Goal: Information Seeking & Learning: Learn about a topic

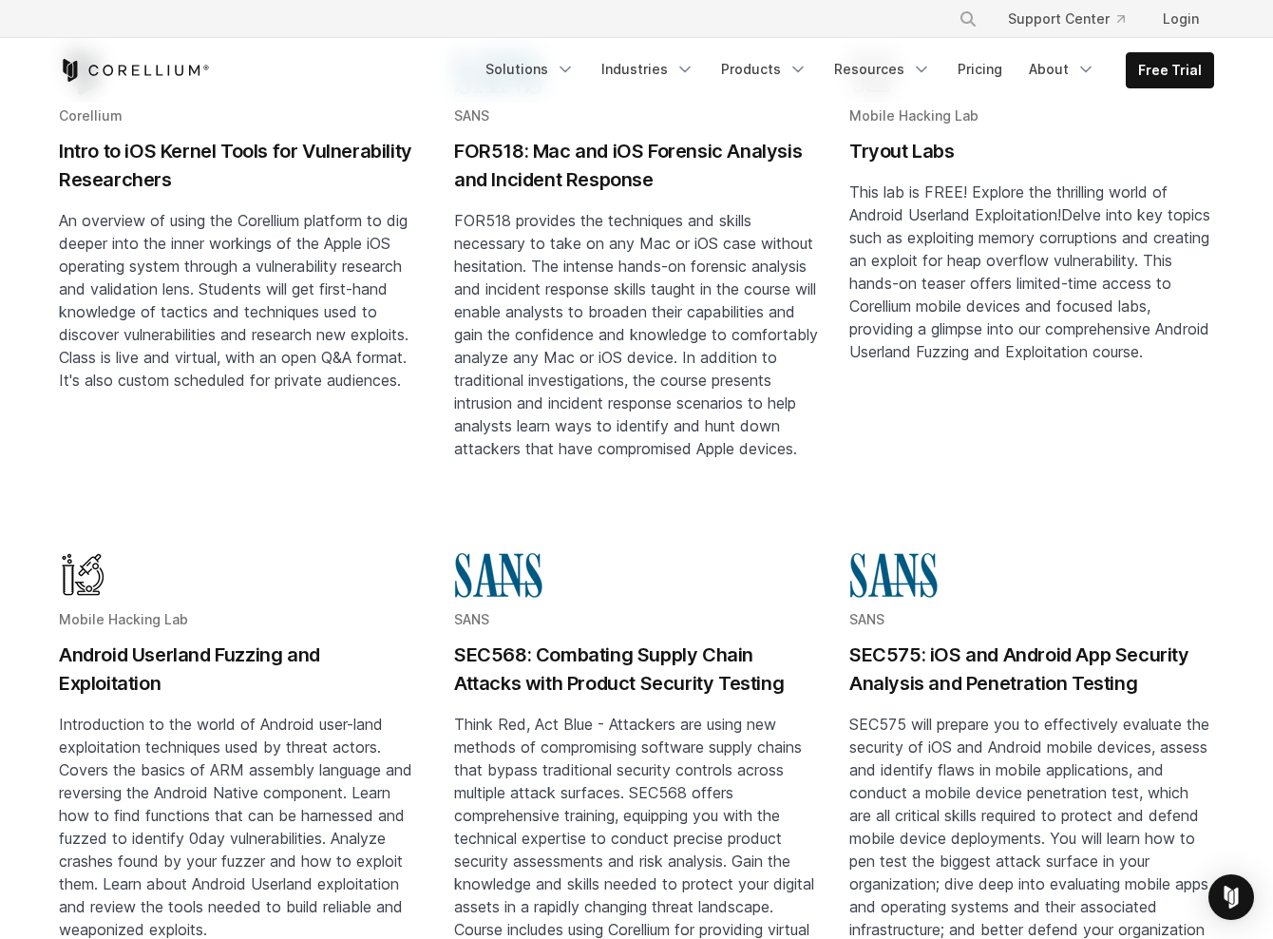
scroll to position [421, 0]
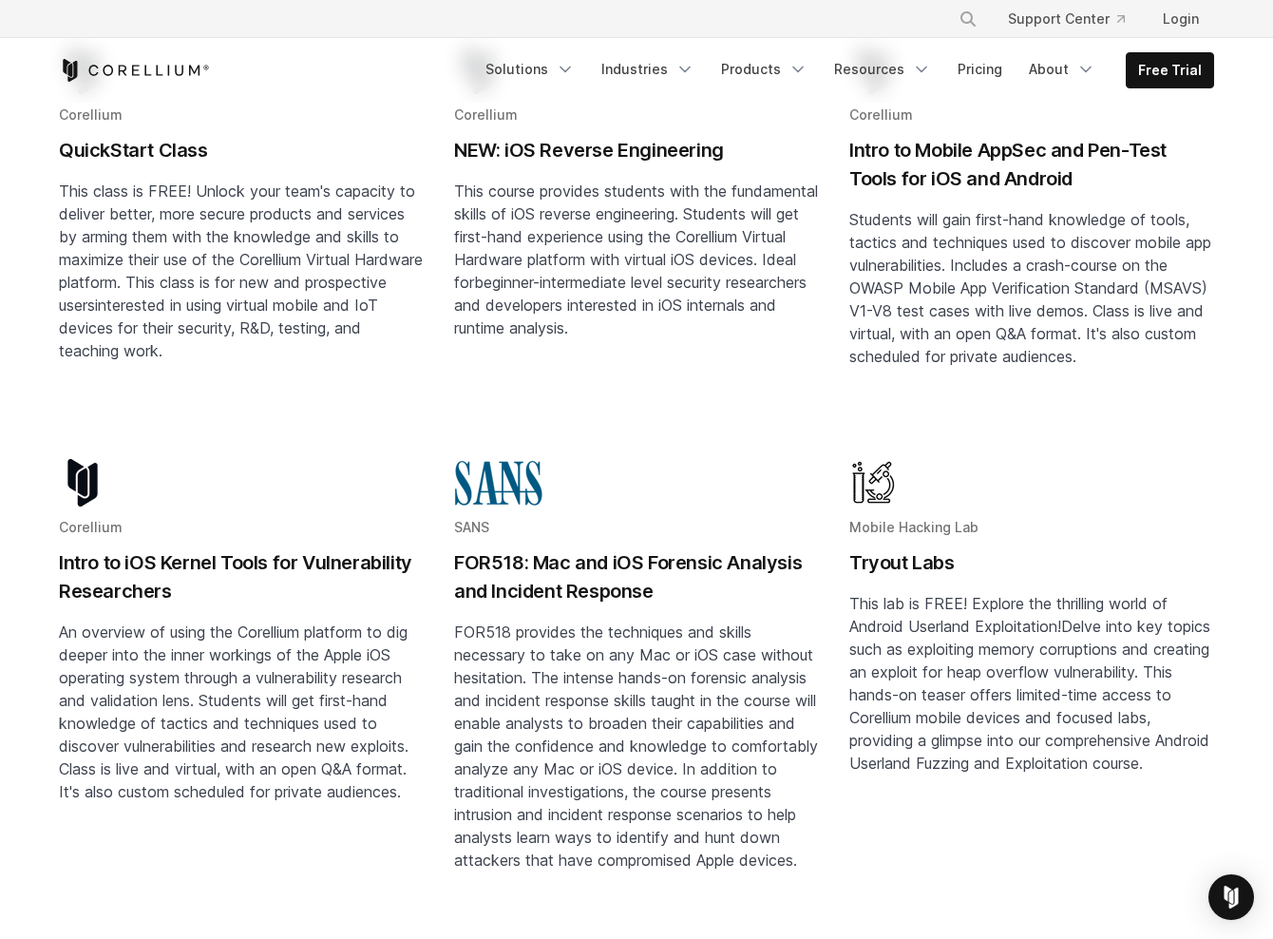
click at [812, 634] on span "FOR518 provides the techniques and skills necessary to take on any Mac or iOS c…" at bounding box center [636, 745] width 364 height 247
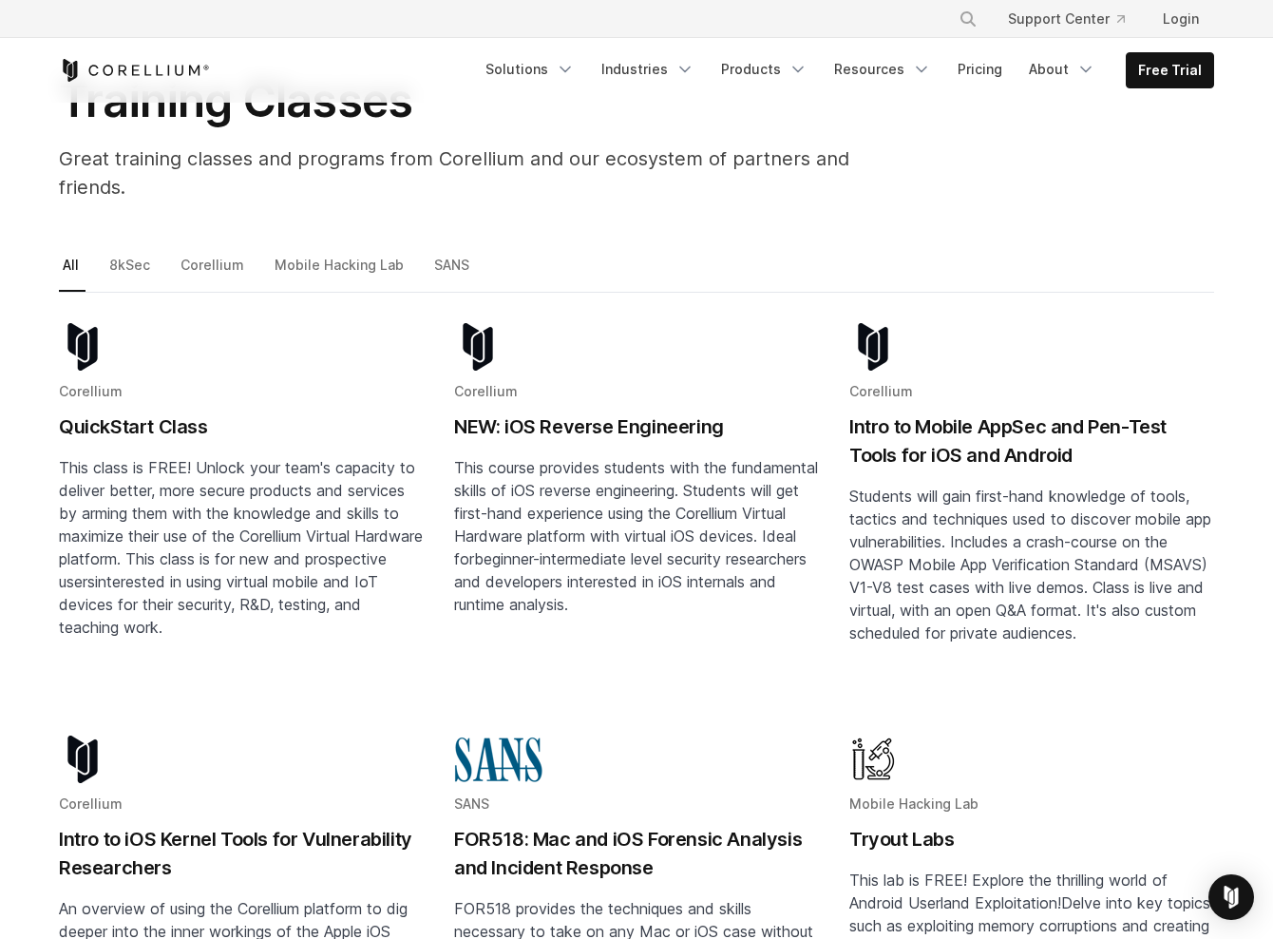
scroll to position [141, 0]
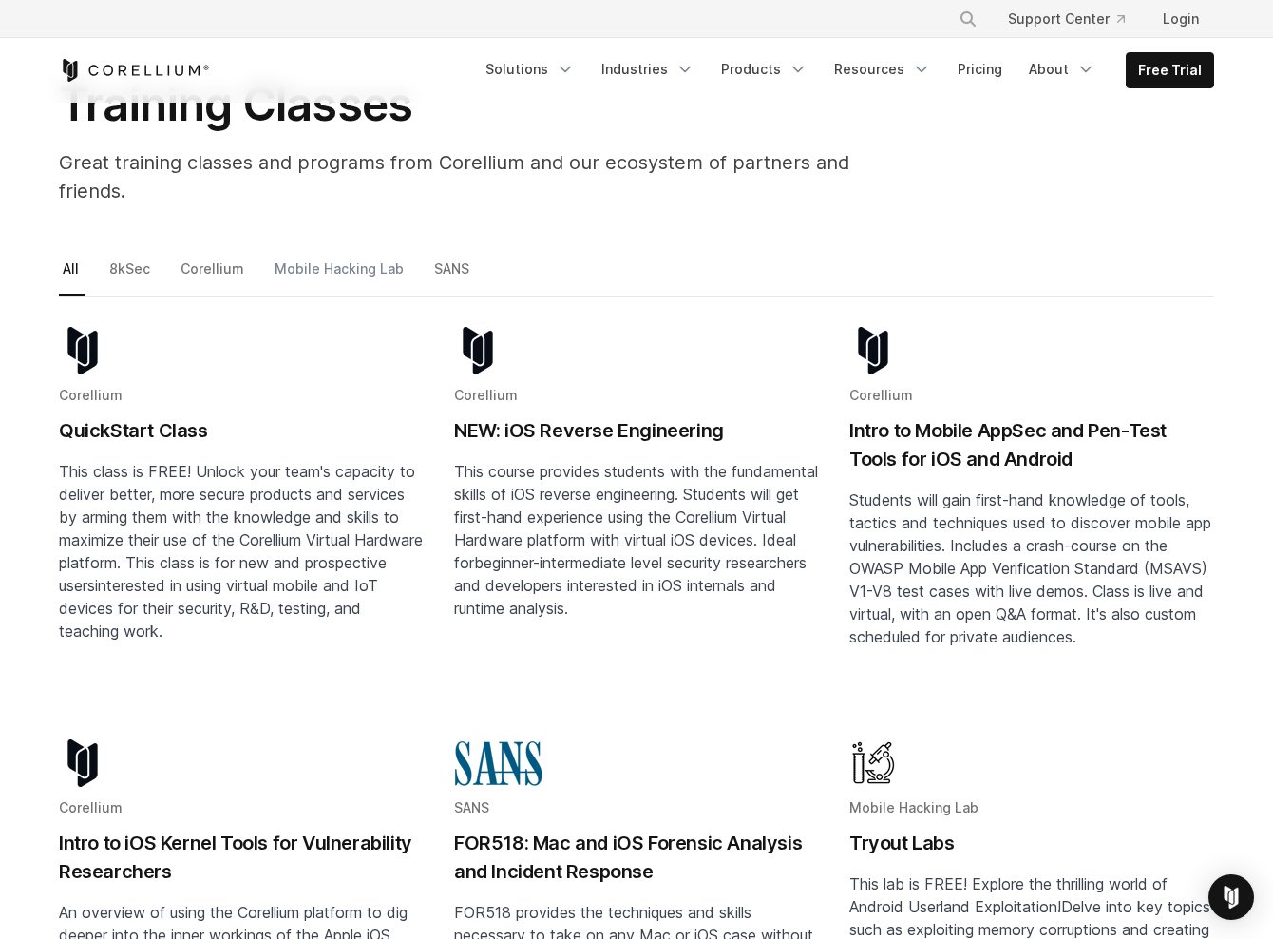
click at [352, 257] on link "Mobile Hacking Lab" at bounding box center [341, 277] width 140 height 40
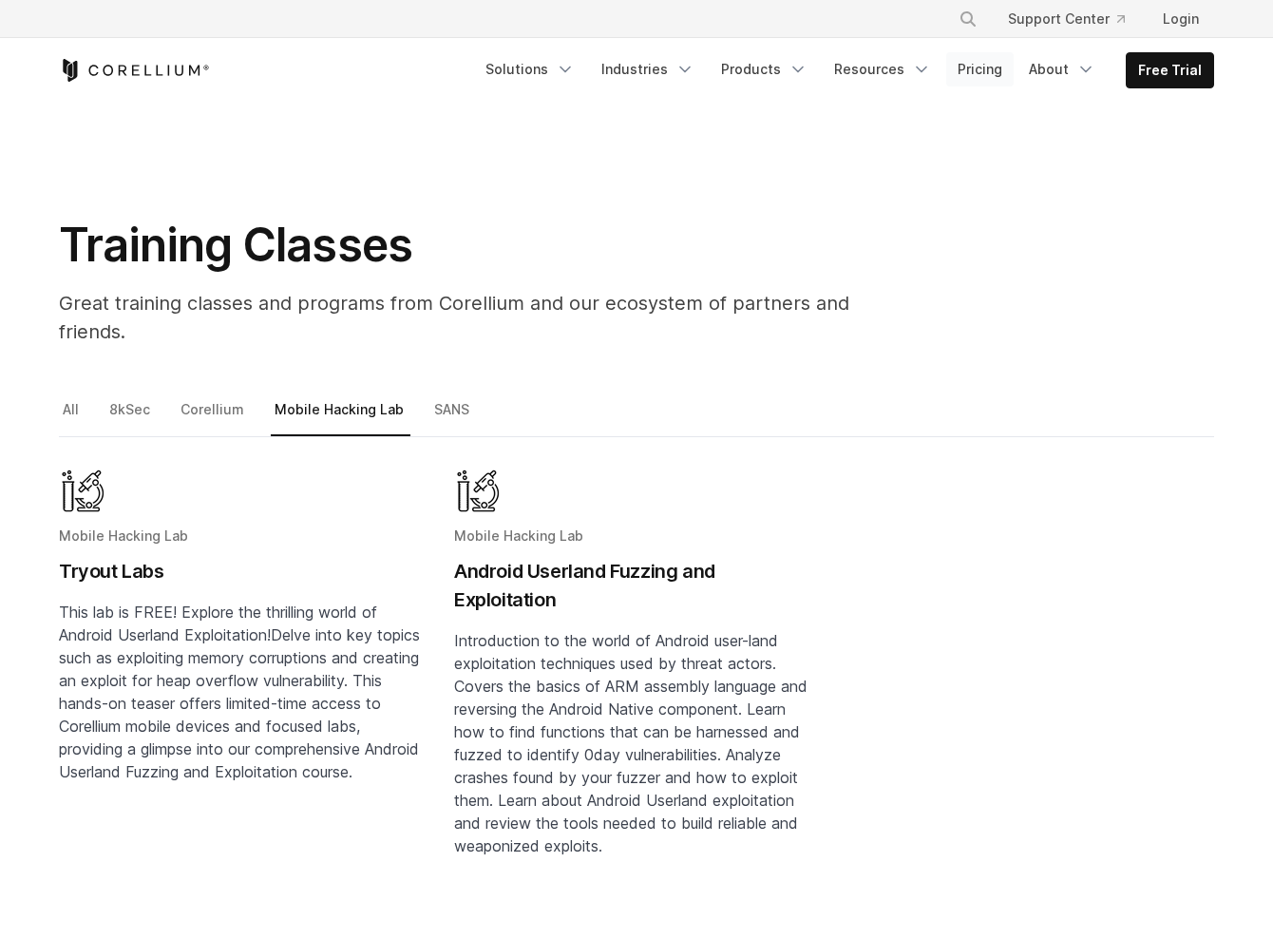
click at [974, 69] on link "Pricing" at bounding box center [979, 69] width 67 height 34
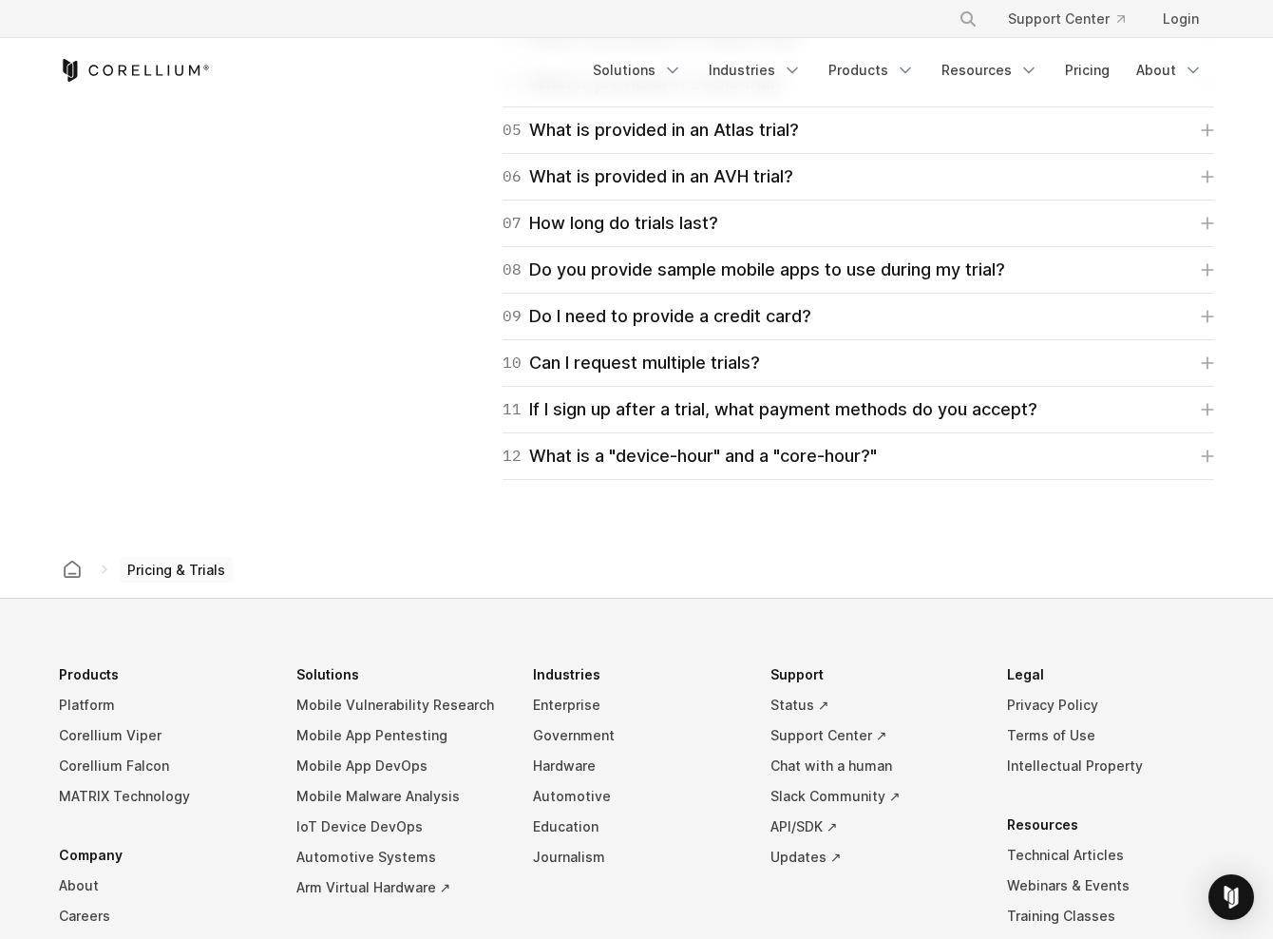
scroll to position [2967, 0]
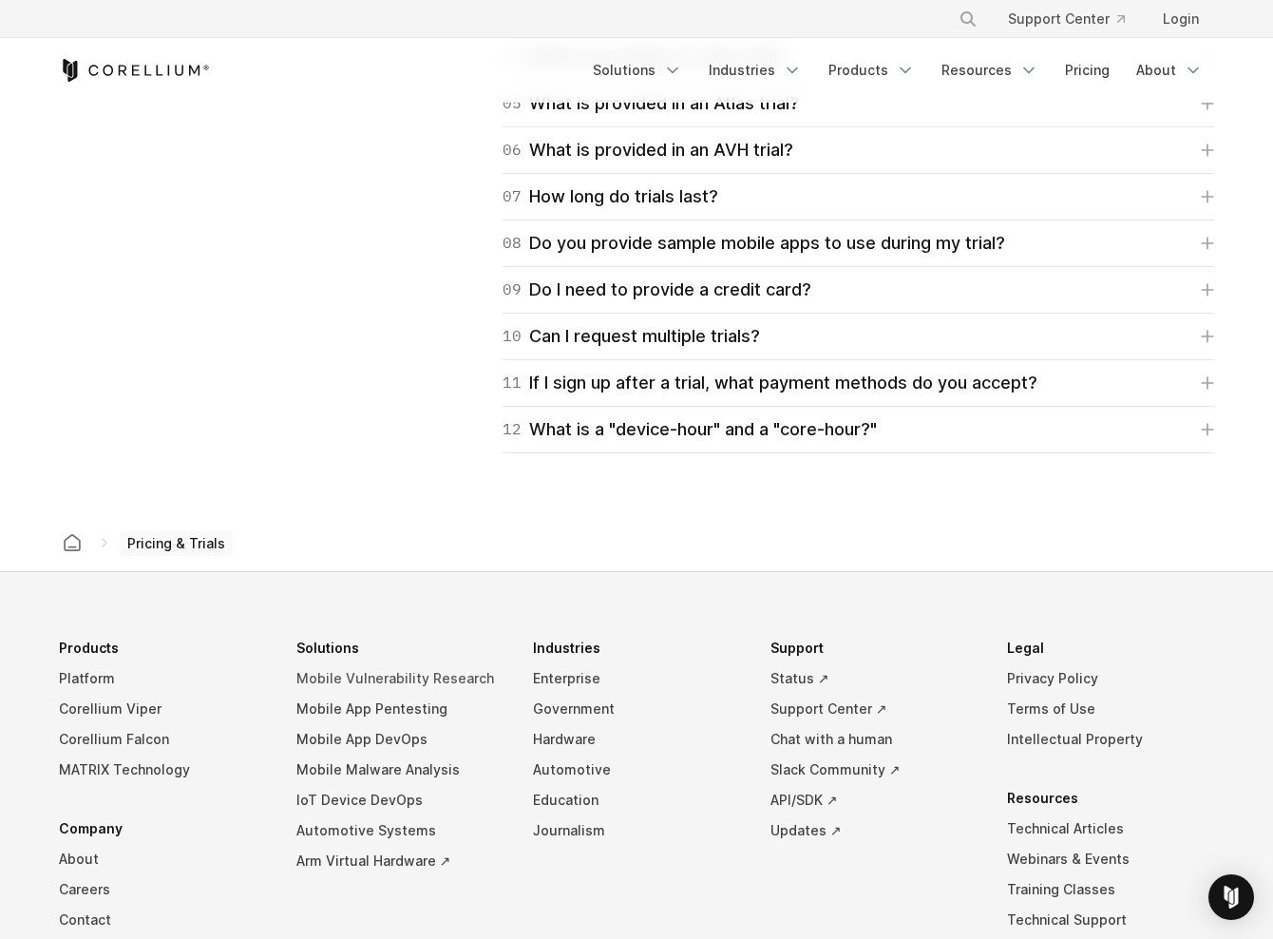
click at [412, 671] on link "Mobile Vulnerability Research" at bounding box center [399, 678] width 207 height 30
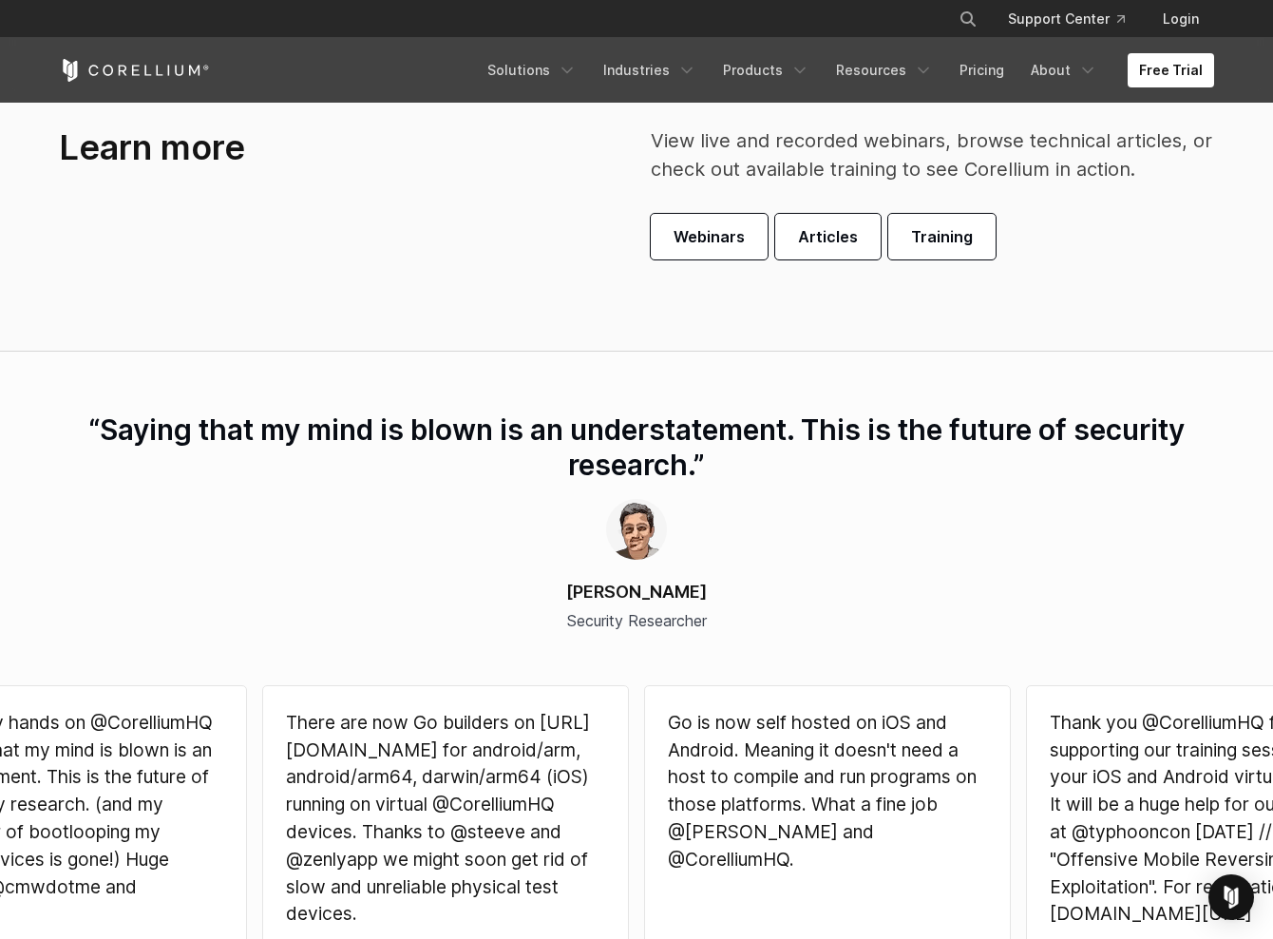
scroll to position [5066, 0]
